Goal: Task Accomplishment & Management: Use online tool/utility

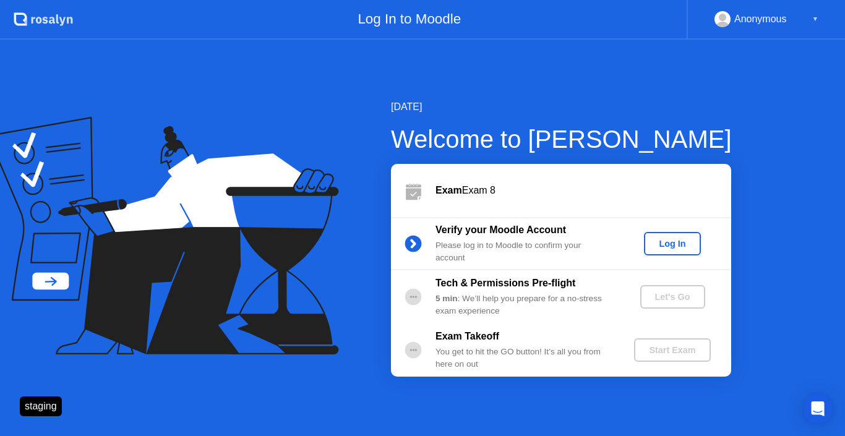
click at [681, 231] on div "Verify your Moodle Account Please log in to [GEOGRAPHIC_DATA] to confirm your a…" at bounding box center [561, 243] width 340 height 53
click at [675, 243] on div "Log In" at bounding box center [672, 244] width 46 height 10
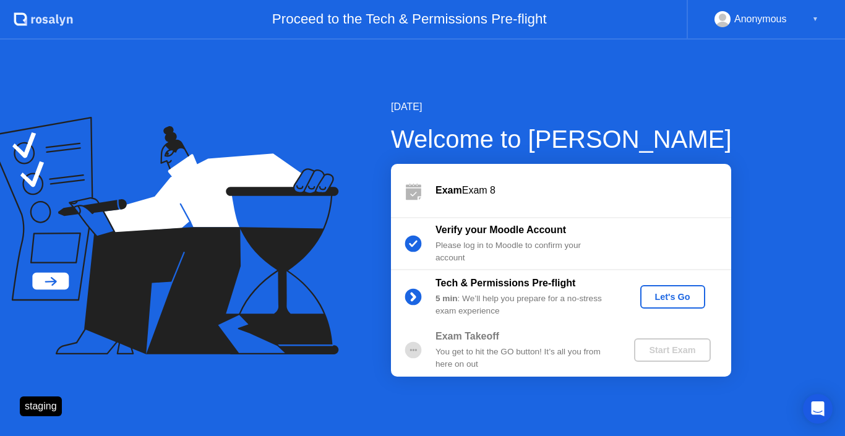
click at [673, 306] on button "Let's Go" at bounding box center [672, 297] width 65 height 24
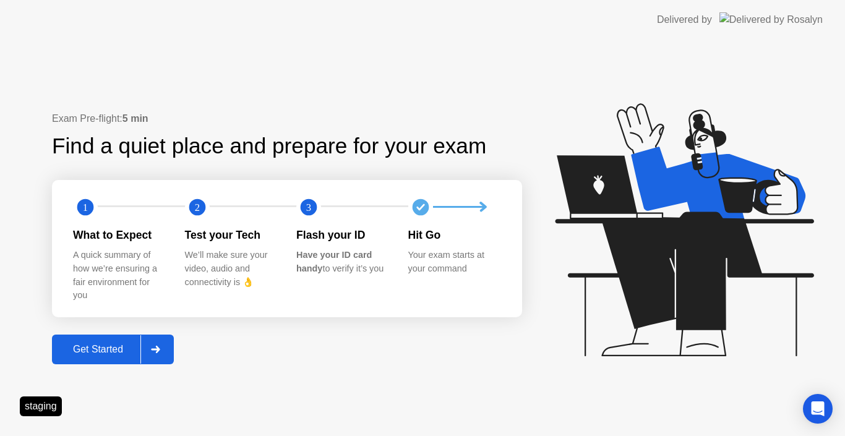
click at [118, 359] on button "Get Started" at bounding box center [113, 350] width 122 height 30
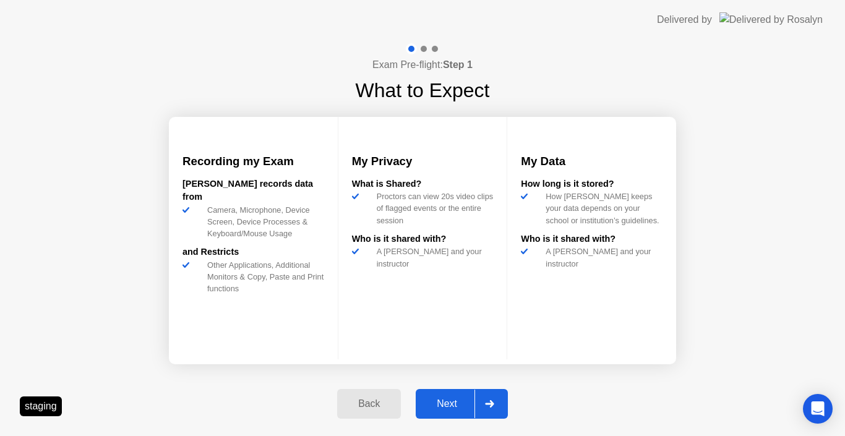
click at [424, 402] on div "Next" at bounding box center [447, 403] width 55 height 11
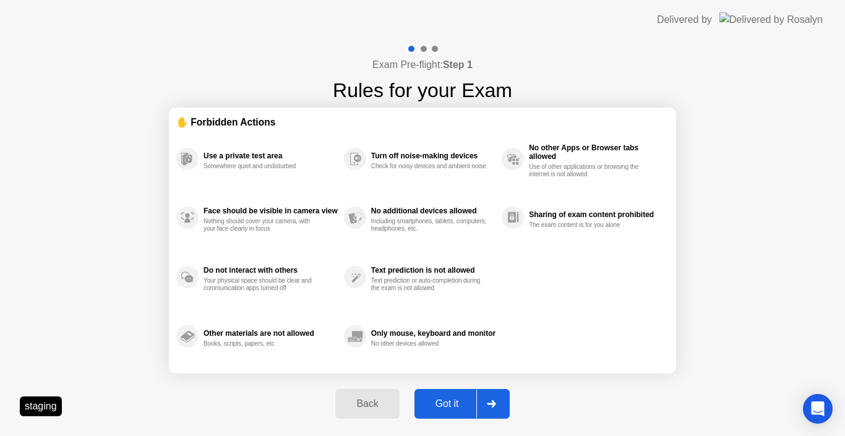
click at [456, 410] on div "Got it" at bounding box center [447, 403] width 58 height 11
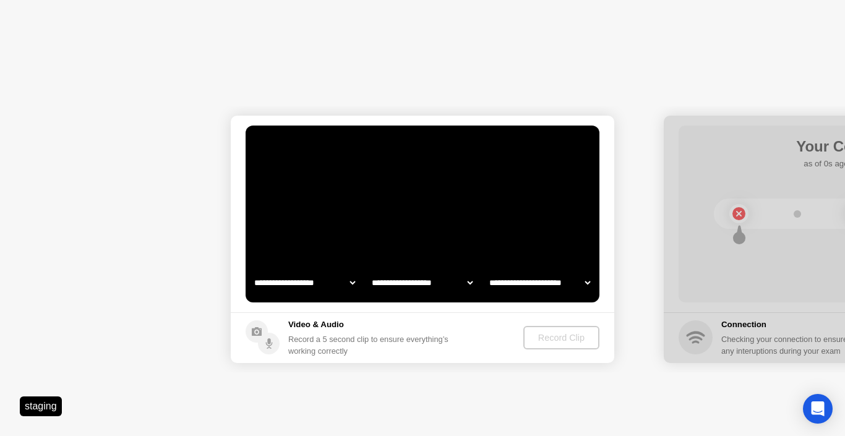
select select "**********"
select select "*******"
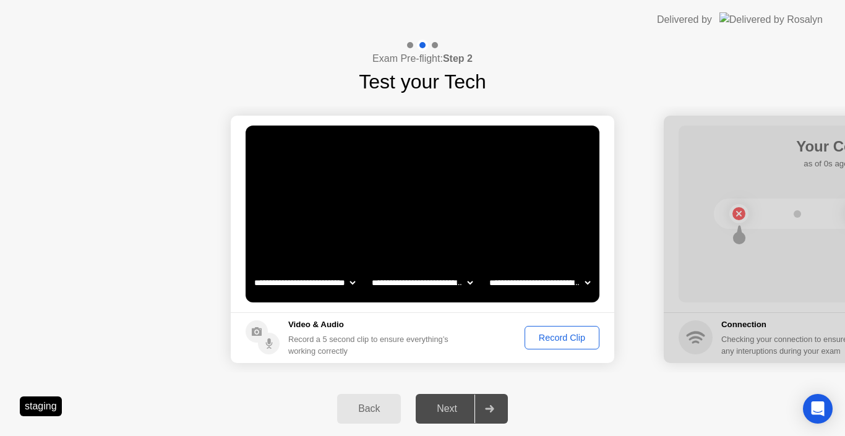
click at [557, 333] on div "Record Clip" at bounding box center [562, 338] width 66 height 10
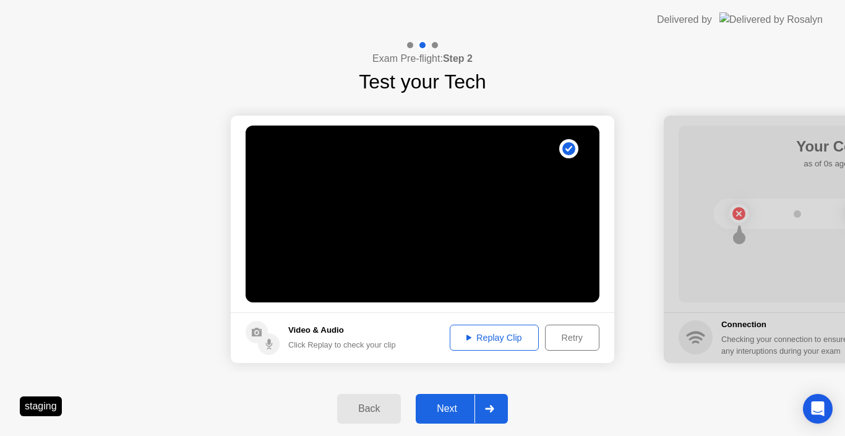
click at [449, 414] on div "Next" at bounding box center [447, 408] width 55 height 11
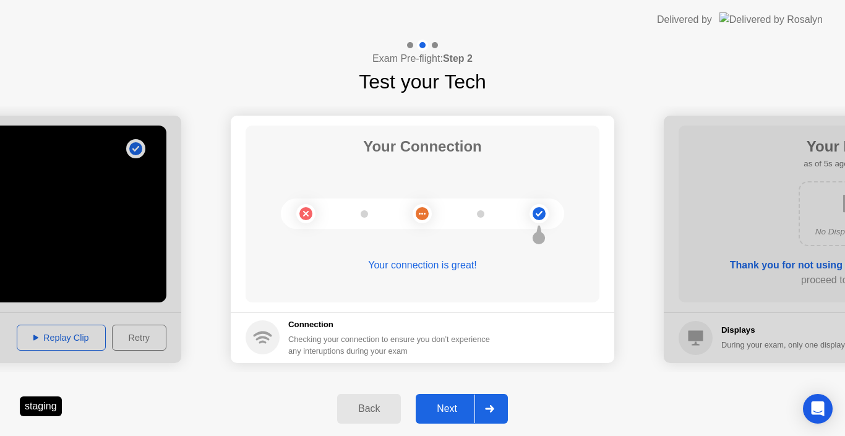
click at [449, 414] on div "Next" at bounding box center [447, 408] width 55 height 11
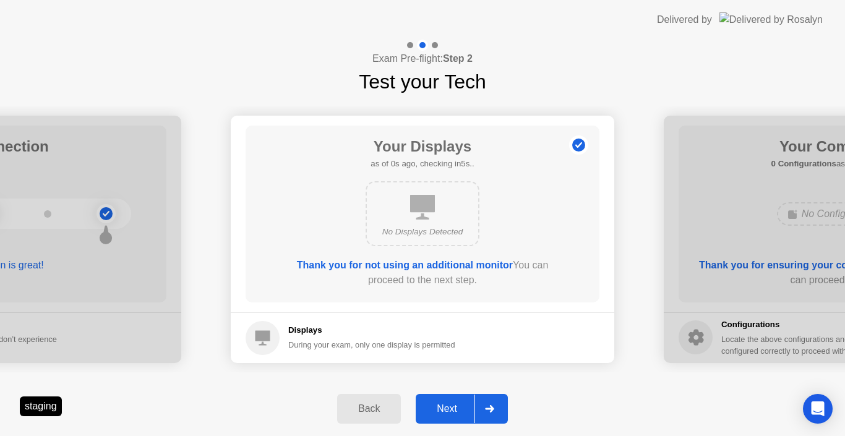
click at [448, 415] on div "Next" at bounding box center [447, 408] width 55 height 11
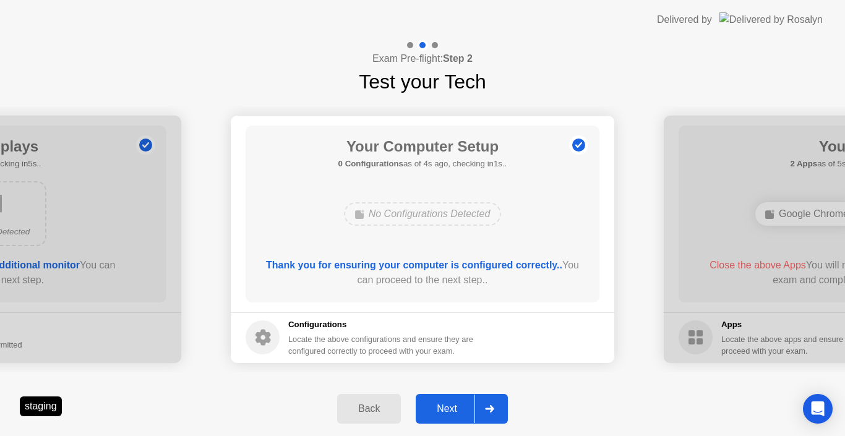
click at [465, 417] on button "Next" at bounding box center [462, 409] width 92 height 30
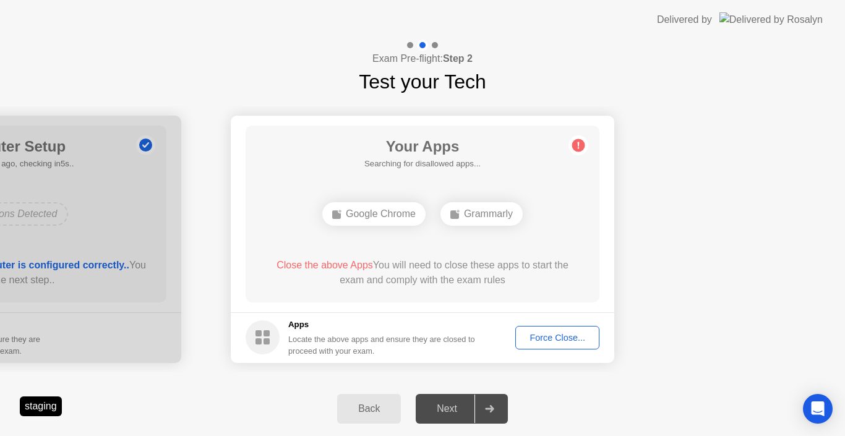
click at [570, 344] on button "Force Close..." at bounding box center [557, 338] width 84 height 24
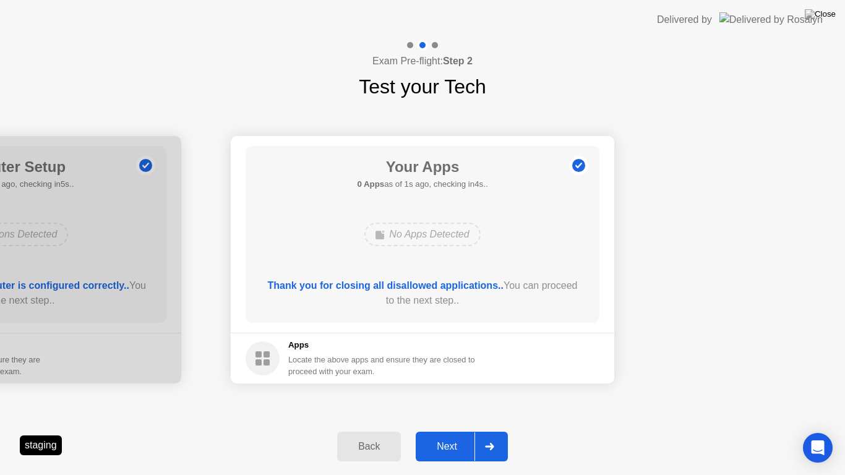
click at [442, 436] on div "Next" at bounding box center [447, 446] width 55 height 11
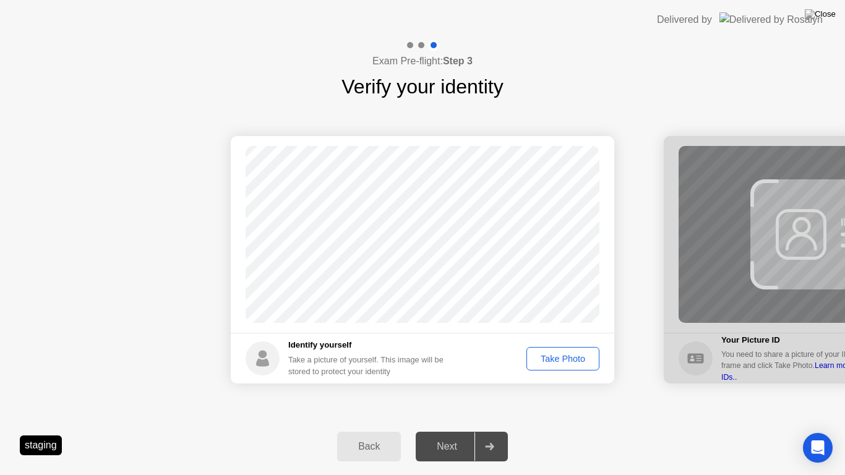
click at [570, 362] on div "Take Photo" at bounding box center [563, 359] width 64 height 10
click at [569, 359] on div "Retake" at bounding box center [571, 359] width 48 height 10
click at [561, 368] on button "Take Photo" at bounding box center [563, 359] width 73 height 24
click at [446, 436] on div "Next" at bounding box center [447, 446] width 55 height 11
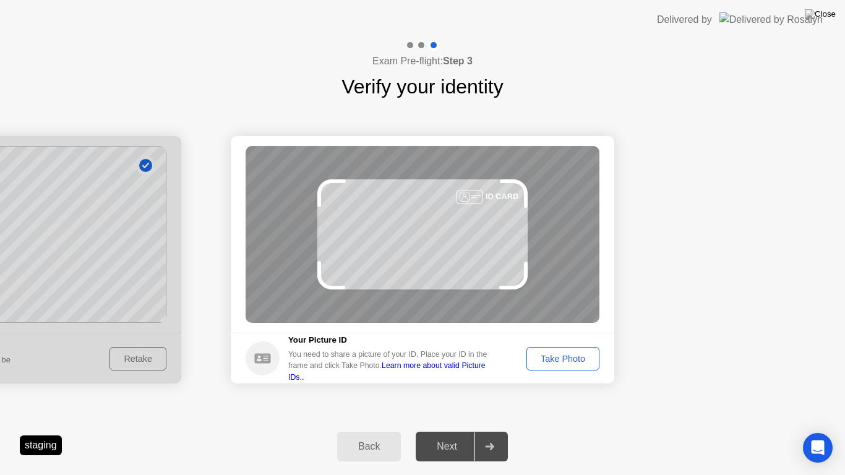
click at [567, 363] on div "Take Photo" at bounding box center [563, 359] width 64 height 10
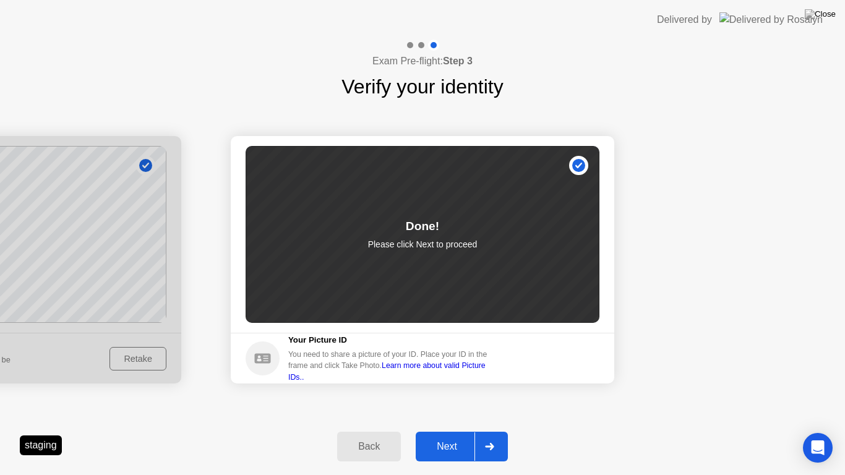
click at [463, 436] on button "Next" at bounding box center [462, 447] width 92 height 30
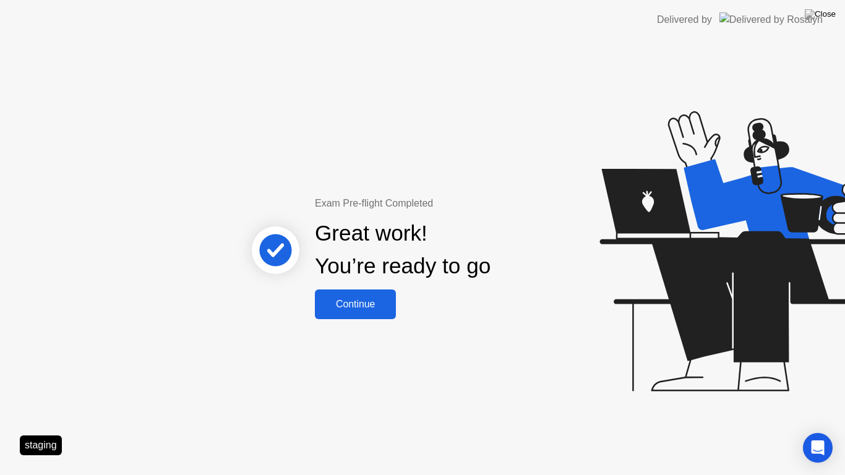
click at [369, 295] on button "Continue" at bounding box center [355, 305] width 81 height 30
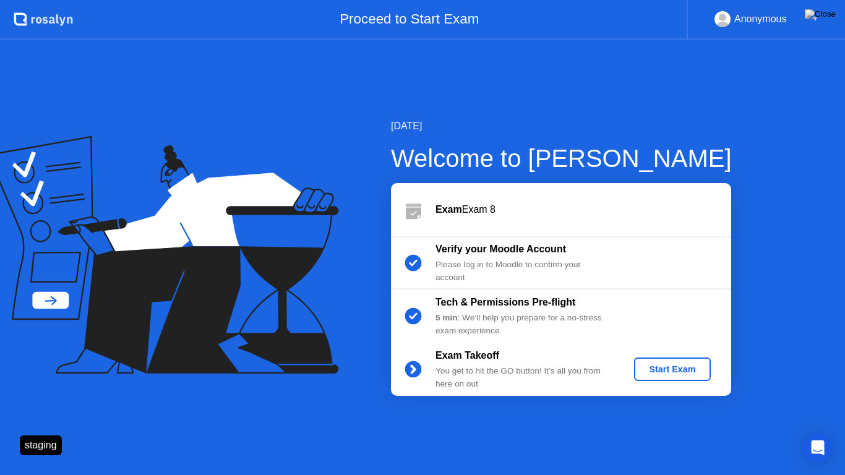
click at [667, 372] on div "Start Exam" at bounding box center [672, 369] width 66 height 10
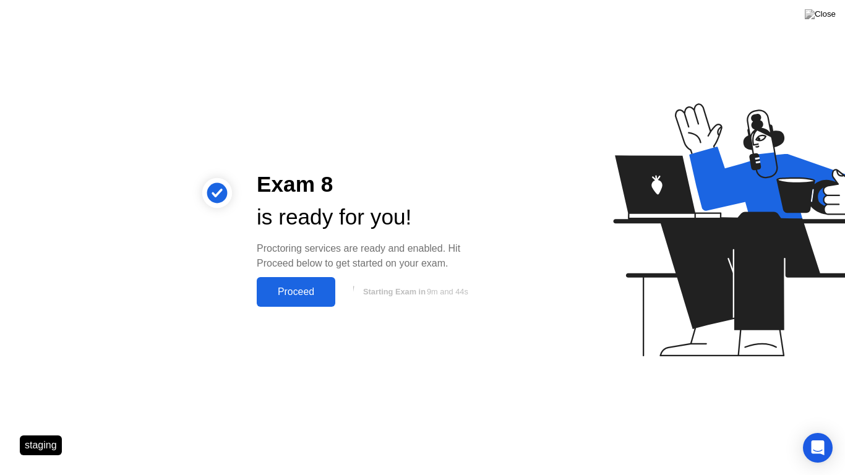
click at [273, 299] on button "Proceed" at bounding box center [296, 292] width 79 height 30
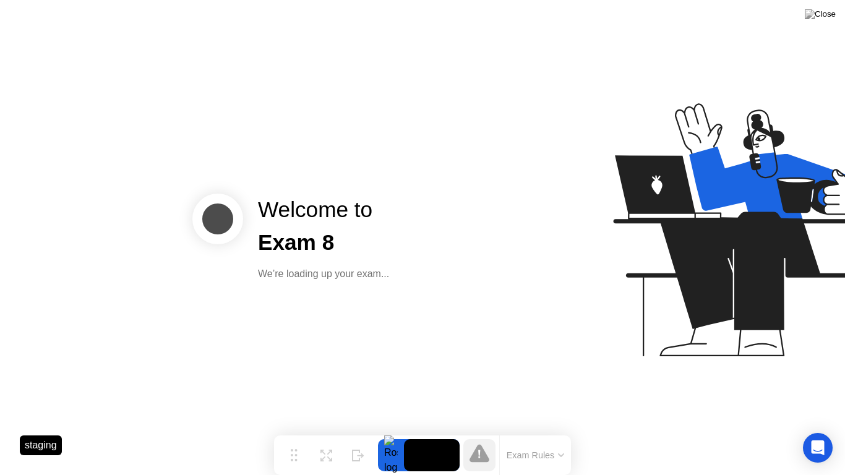
drag, startPoint x: 488, startPoint y: 444, endPoint x: 542, endPoint y: 106, distance: 342.8
click at [542, 106] on body "Welcome to Exam 8 We’re loading up your exam... staging Move Expand Hide Exam R…" at bounding box center [422, 237] width 845 height 475
click at [322, 436] on icon at bounding box center [323, 452] width 5 height 5
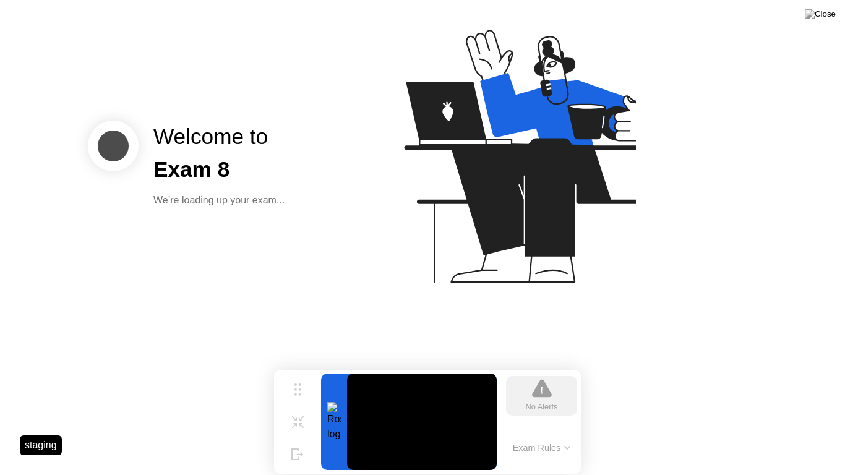
drag, startPoint x: 276, startPoint y: 387, endPoint x: 284, endPoint y: 370, distance: 19.1
click at [284, 370] on div "Move Shrink Hide No Alerts Exam Rules" at bounding box center [427, 422] width 307 height 104
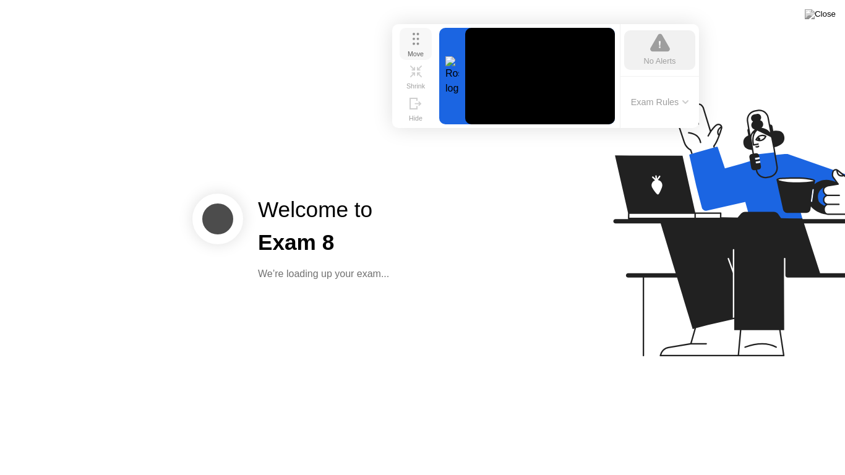
drag, startPoint x: 299, startPoint y: 395, endPoint x: 418, endPoint y: 49, distance: 365.7
click at [418, 50] on div "Move" at bounding box center [416, 53] width 16 height 7
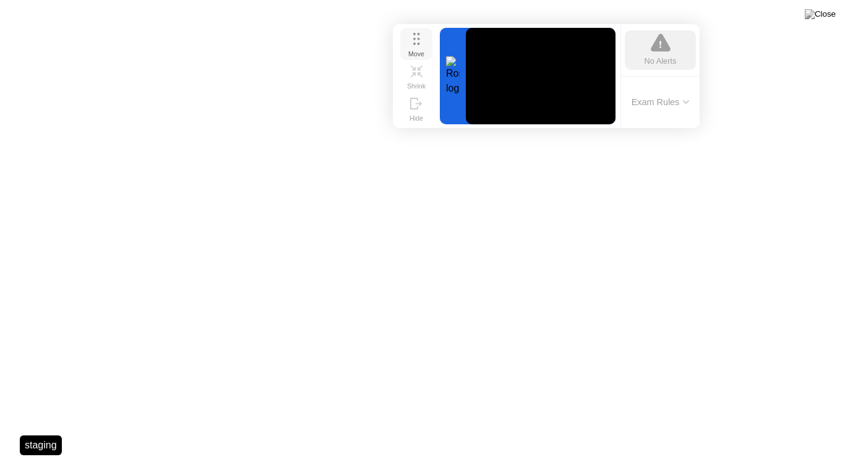
click at [433, 51] on div "Move Shrink Hide" at bounding box center [417, 76] width 40 height 97
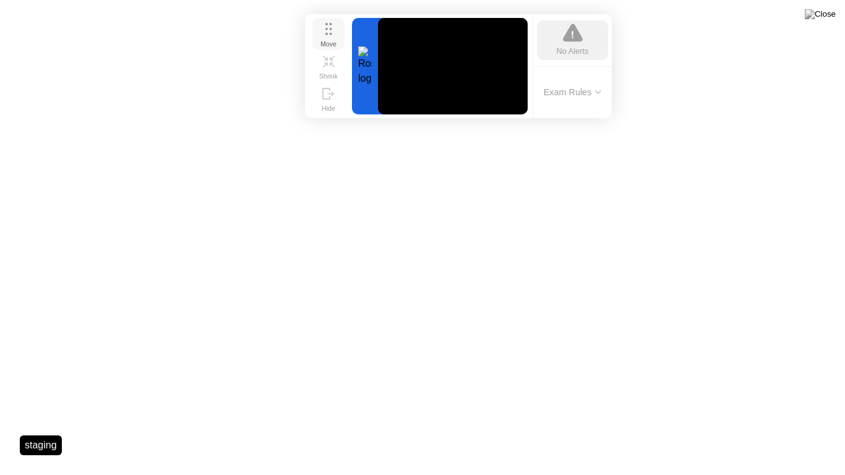
drag, startPoint x: 422, startPoint y: 50, endPoint x: 334, endPoint y: 40, distance: 88.4
click at [334, 40] on div "Move" at bounding box center [329, 43] width 16 height 7
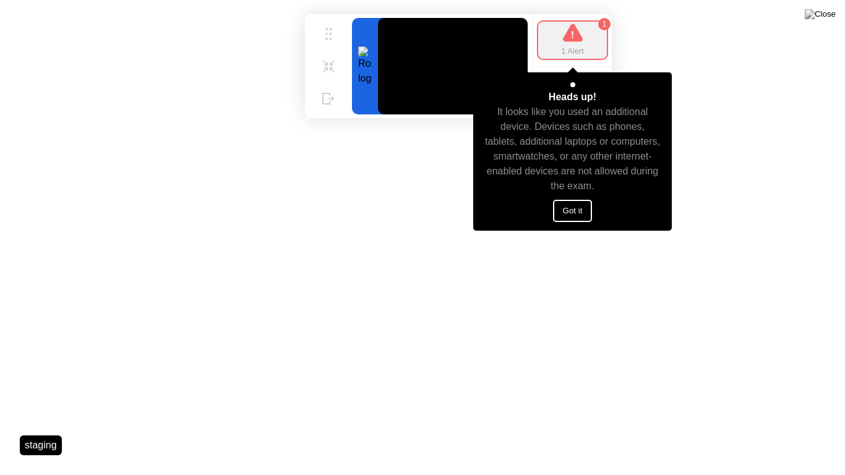
click at [559, 207] on button "Got it" at bounding box center [573, 211] width 40 height 22
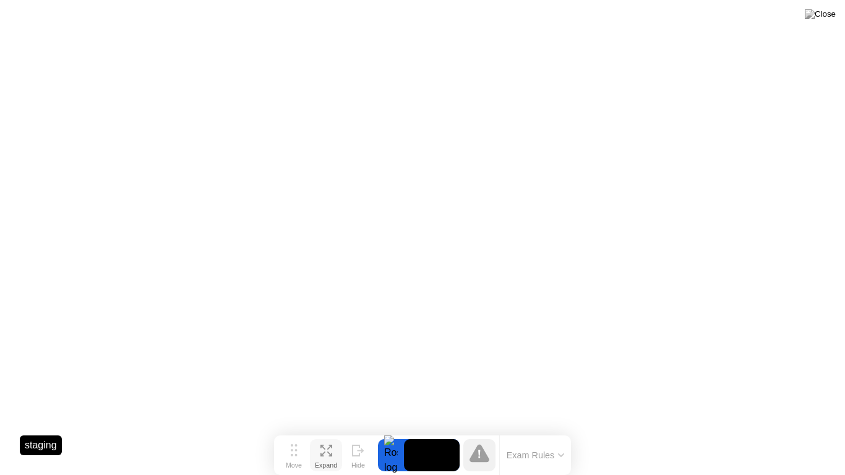
click at [325, 436] on icon at bounding box center [327, 451] width 12 height 12
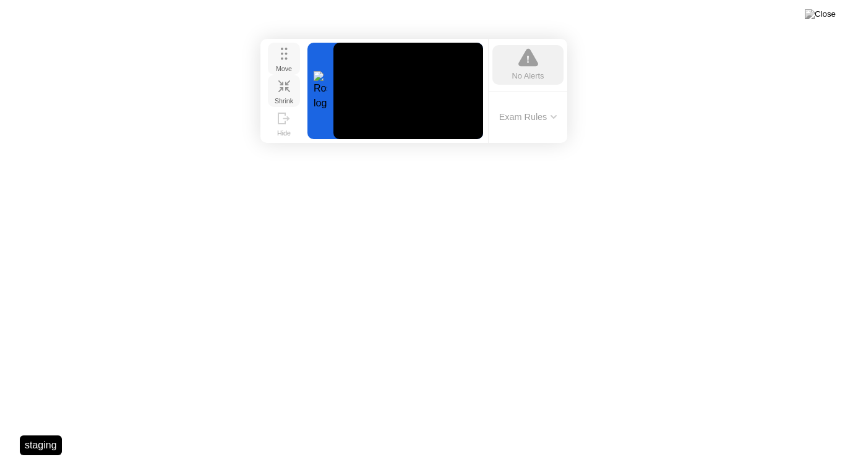
drag, startPoint x: 298, startPoint y: 387, endPoint x: 285, endPoint y: 56, distance: 331.3
click at [285, 56] on icon at bounding box center [284, 54] width 7 height 12
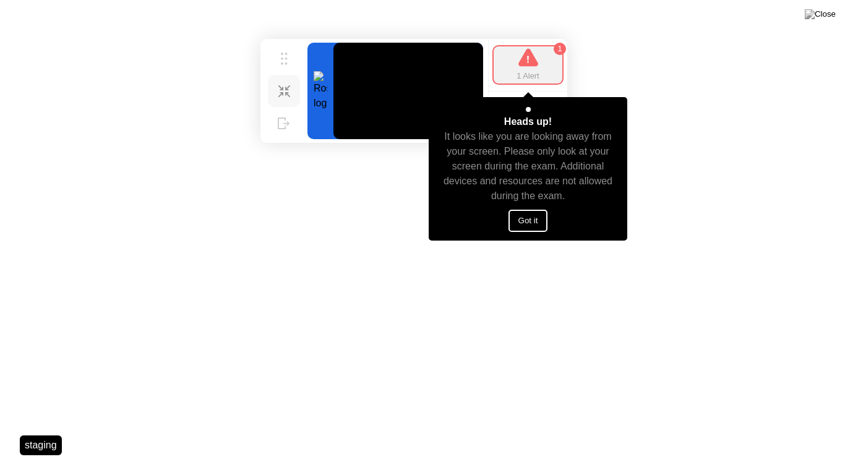
click at [528, 232] on div "Heads up! It looks like you are looking away from your screen. Please only look…" at bounding box center [528, 169] width 199 height 144
click at [541, 221] on button "Got it" at bounding box center [529, 221] width 40 height 22
click at [519, 225] on button "Got it" at bounding box center [529, 221] width 40 height 22
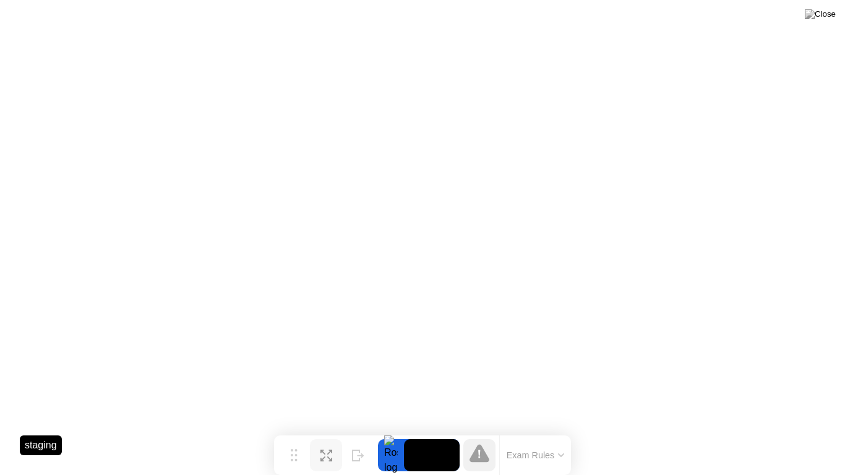
click at [327, 436] on icon at bounding box center [327, 456] width 12 height 12
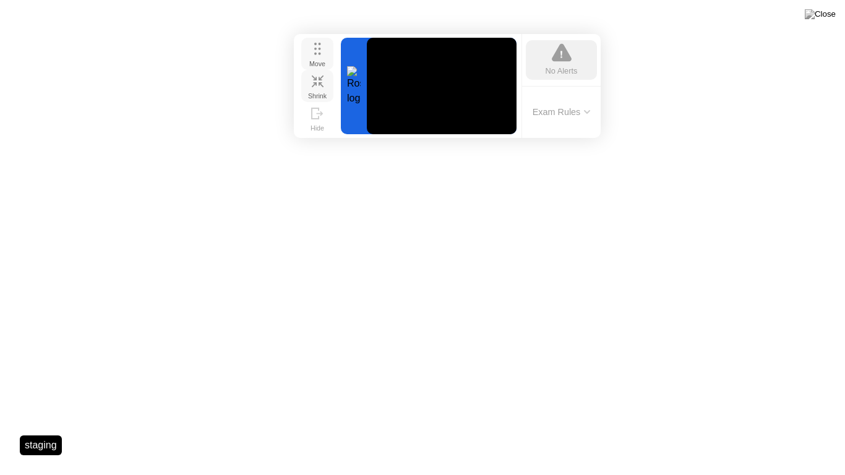
drag, startPoint x: 299, startPoint y: 393, endPoint x: 319, endPoint y: 57, distance: 336.6
click at [319, 60] on div "Move" at bounding box center [317, 63] width 16 height 7
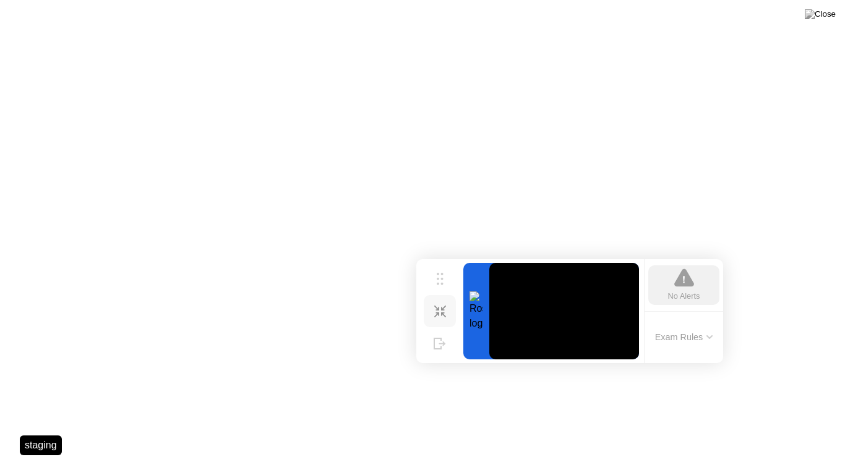
drag, startPoint x: 310, startPoint y: 54, endPoint x: 450, endPoint y: 256, distance: 245.4
click at [434, 278] on button "Move" at bounding box center [440, 279] width 32 height 32
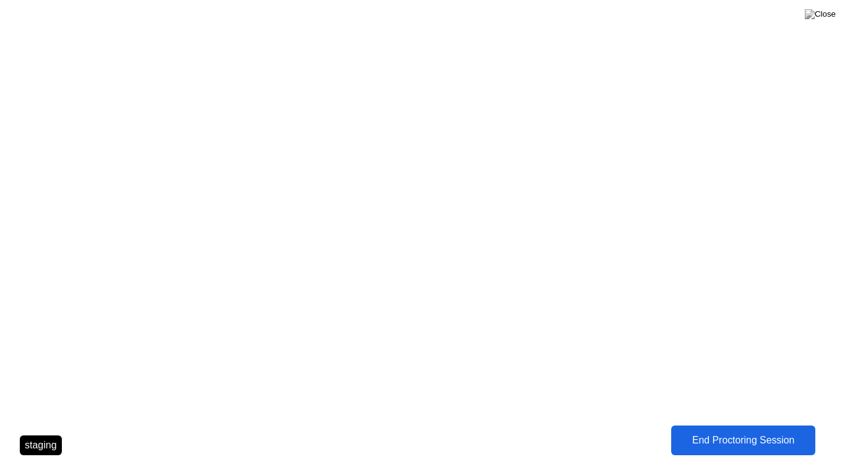
click at [712, 436] on div "End Proctoring Session" at bounding box center [743, 440] width 137 height 11
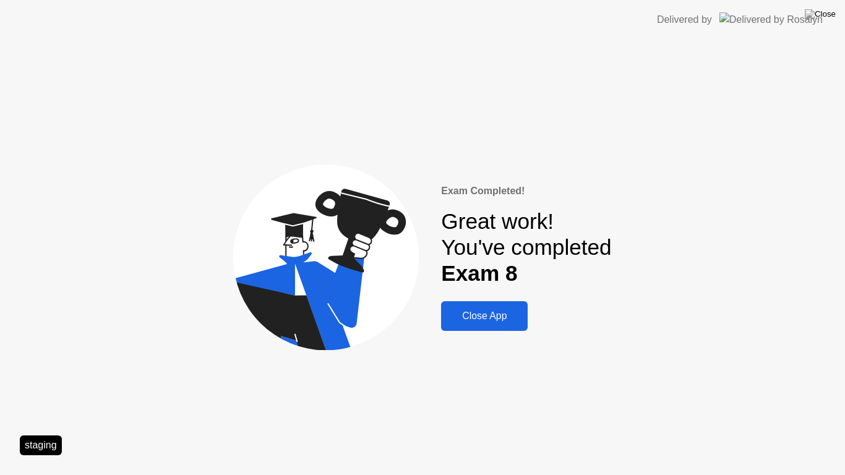
click at [479, 320] on div "Close App" at bounding box center [484, 316] width 79 height 11
